Goal: Task Accomplishment & Management: Manage account settings

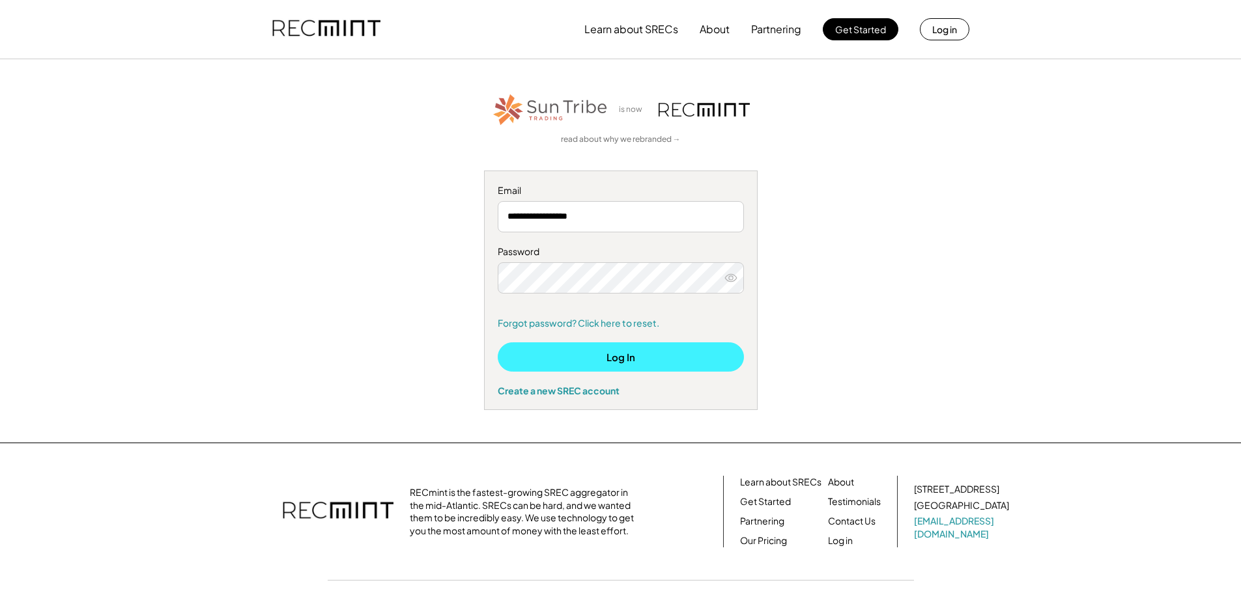
click at [617, 361] on button "Log In" at bounding box center [621, 357] width 246 height 29
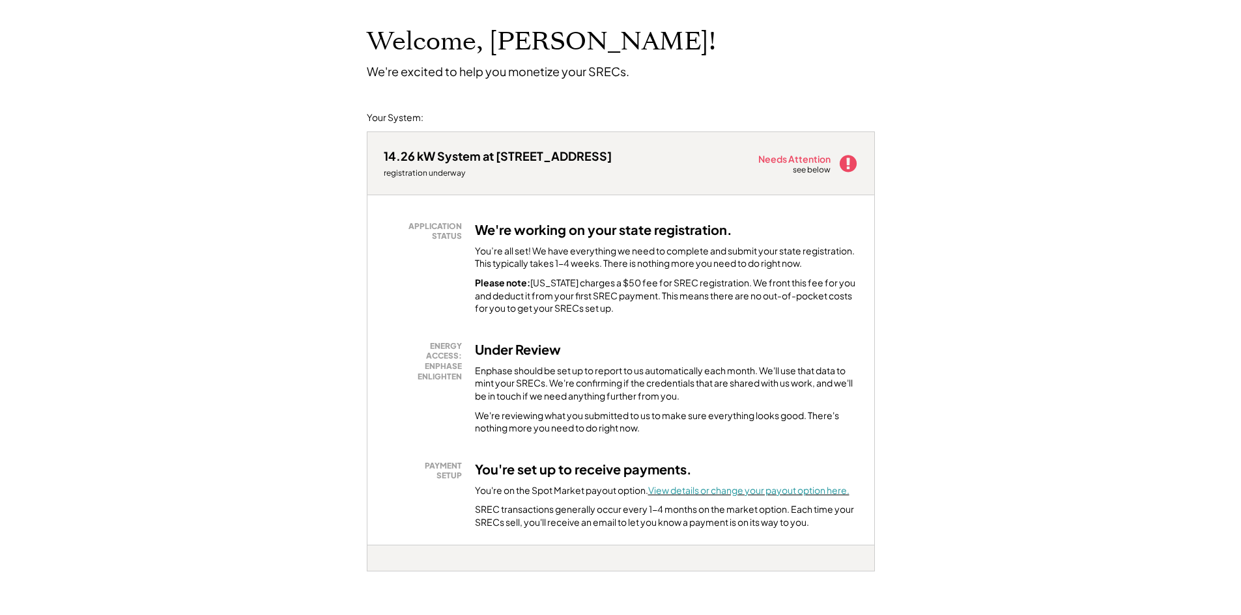
scroll to position [65, 0]
click at [746, 490] on font "View details or change your payout option here." at bounding box center [748, 491] width 201 height 12
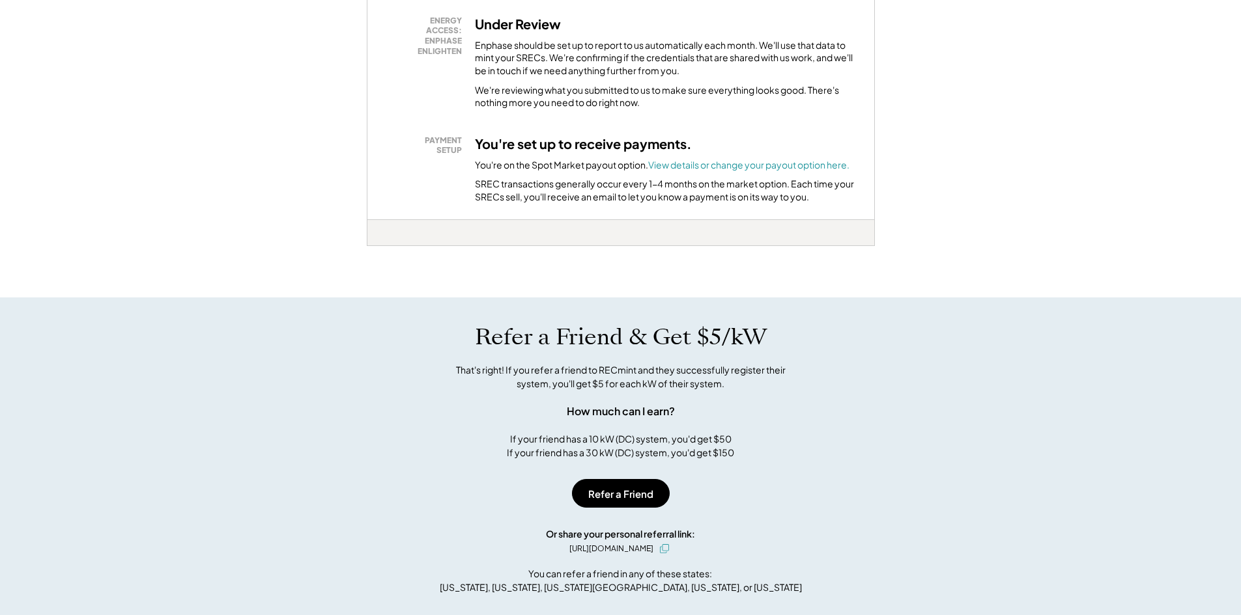
scroll to position [716, 0]
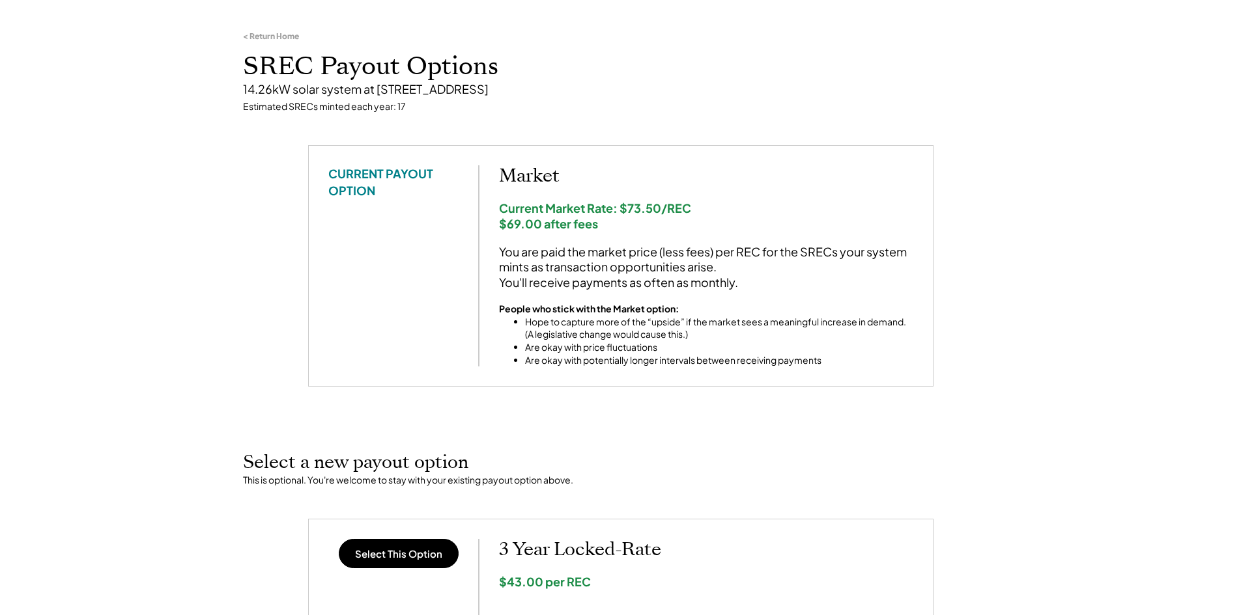
scroll to position [65, 0]
